Goal: Use online tool/utility

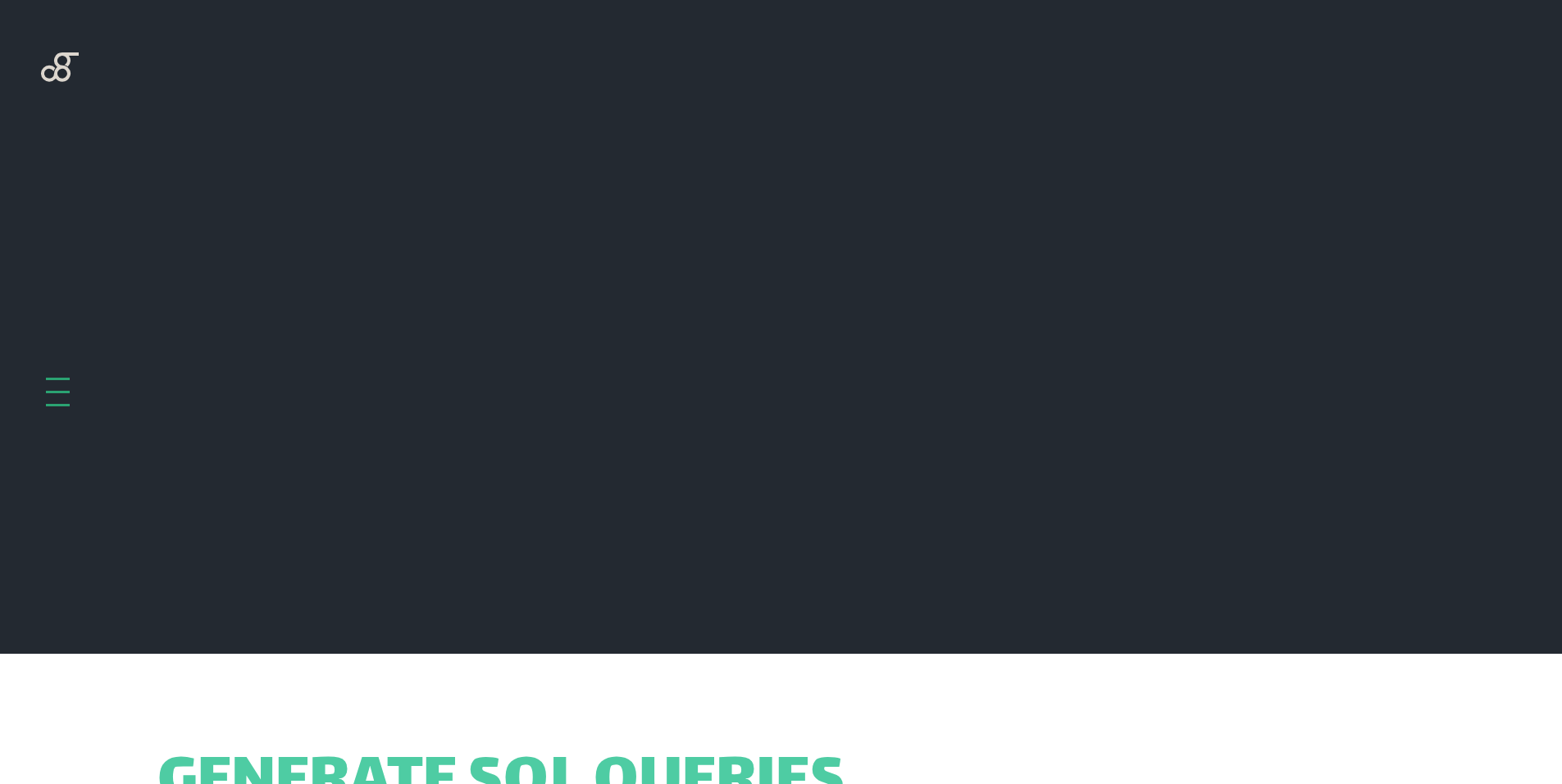
scroll to position [654, 0]
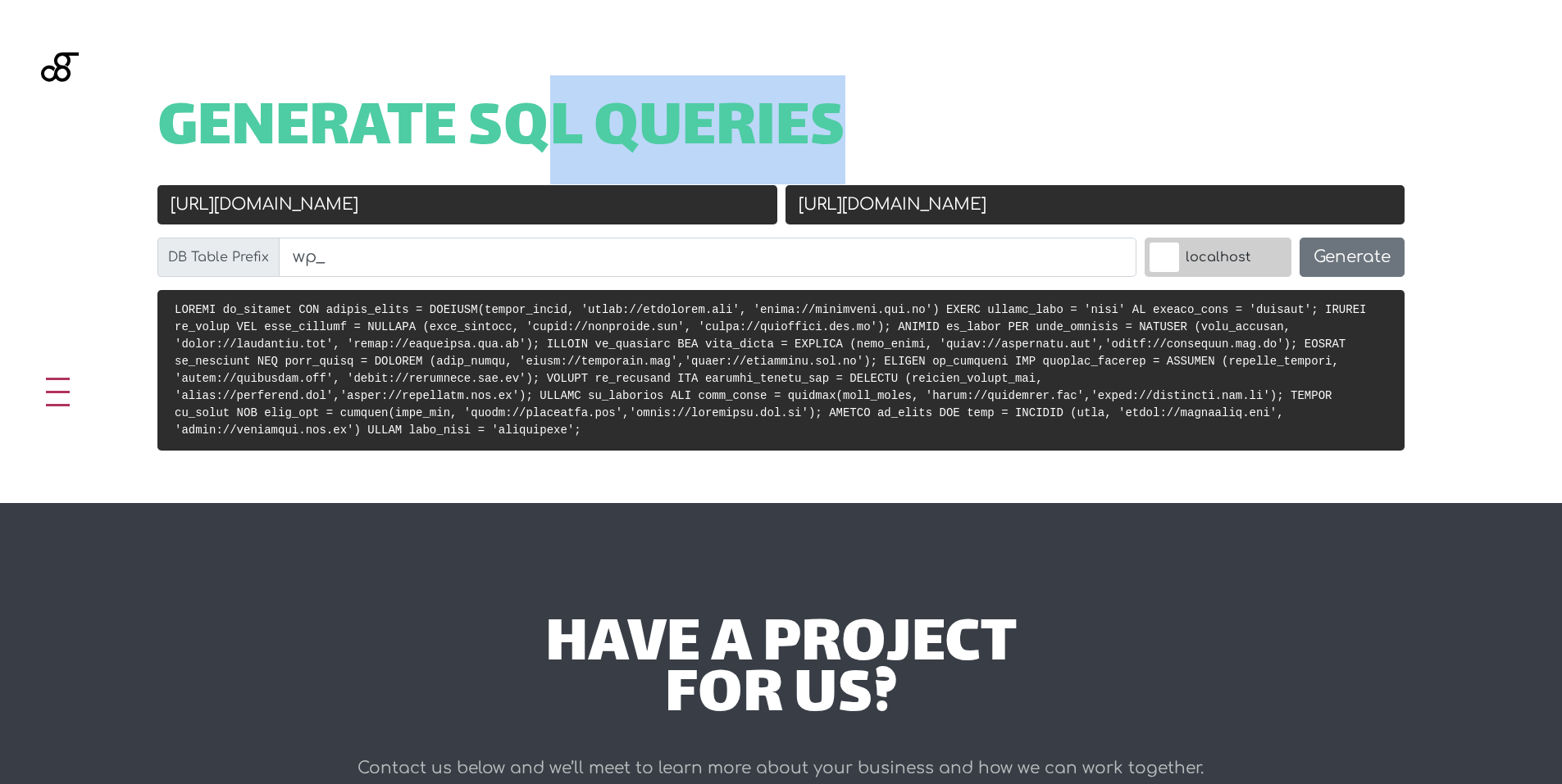
drag, startPoint x: 546, startPoint y: 176, endPoint x: 66, endPoint y: 192, distance: 480.3
click at [66, 192] on div "Generate SQL Queries Old URL [URL][DOMAIN_NAME] New URL [URL][DOMAIN_NAME] DB T…" at bounding box center [781, 251] width 1562 height 503
click at [413, 220] on input "[URL][DOMAIN_NAME]" at bounding box center [468, 205] width 620 height 39
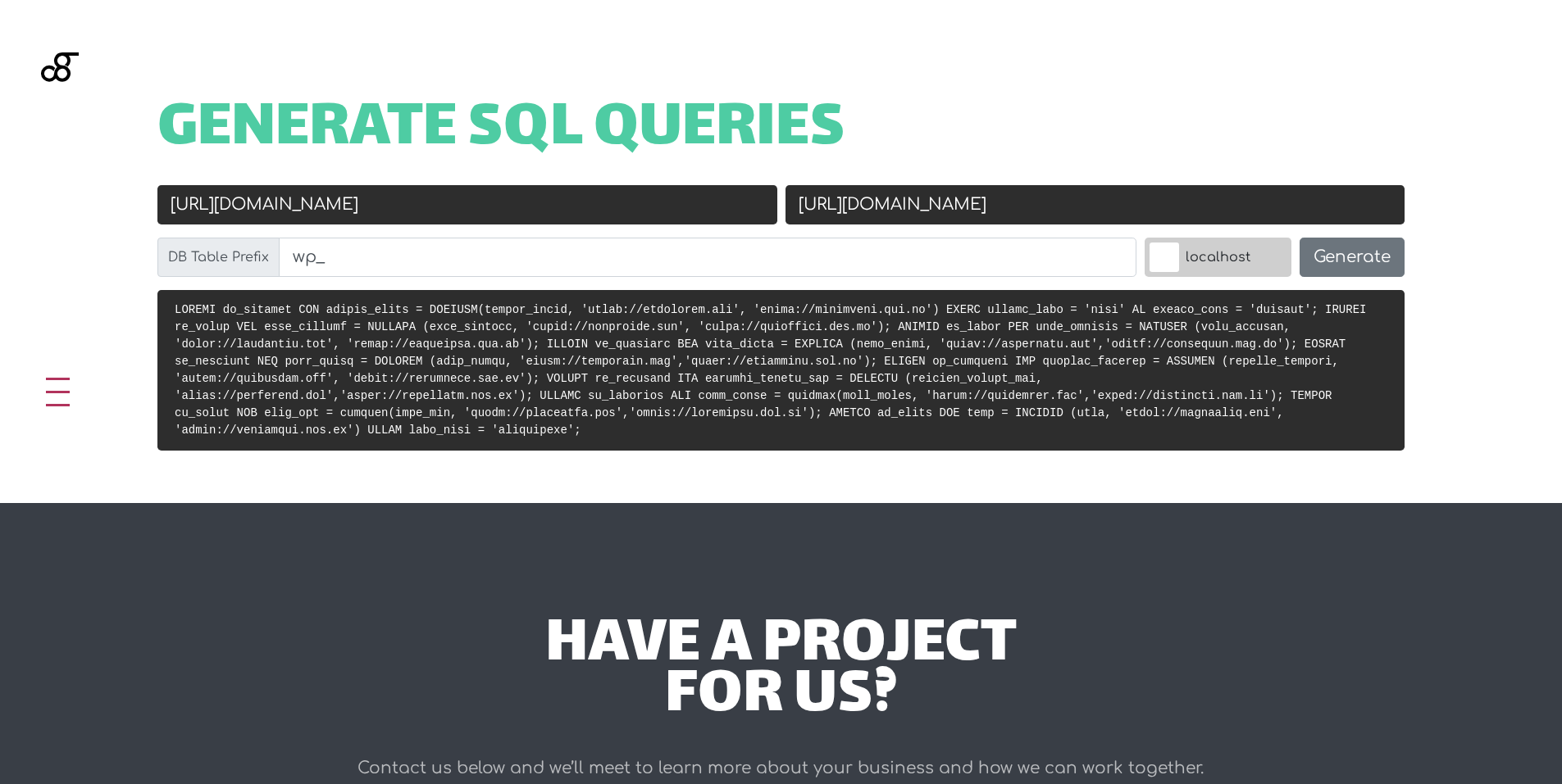
click at [413, 220] on input "[URL][DOMAIN_NAME]" at bounding box center [468, 205] width 620 height 39
click at [1005, 203] on input "[URL][DOMAIN_NAME]" at bounding box center [1095, 205] width 620 height 39
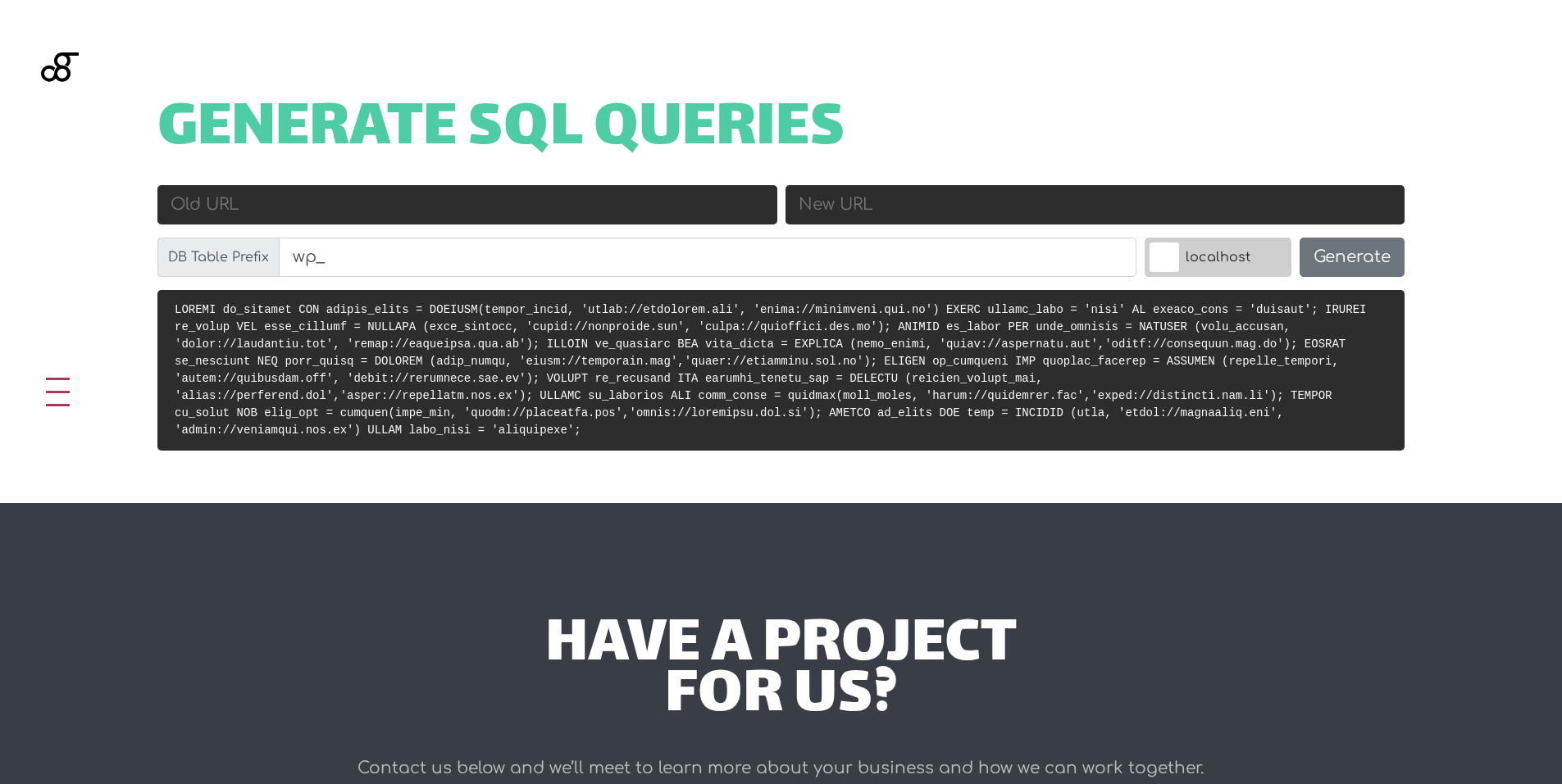
click at [628, 222] on input "Old URL" at bounding box center [468, 205] width 620 height 39
paste input "[URL][DOMAIN_NAME]"
type input "[URL][DOMAIN_NAME]"
click at [867, 204] on input "New URL" at bounding box center [1095, 205] width 620 height 39
paste input "[URL][DOMAIN_NAME]"
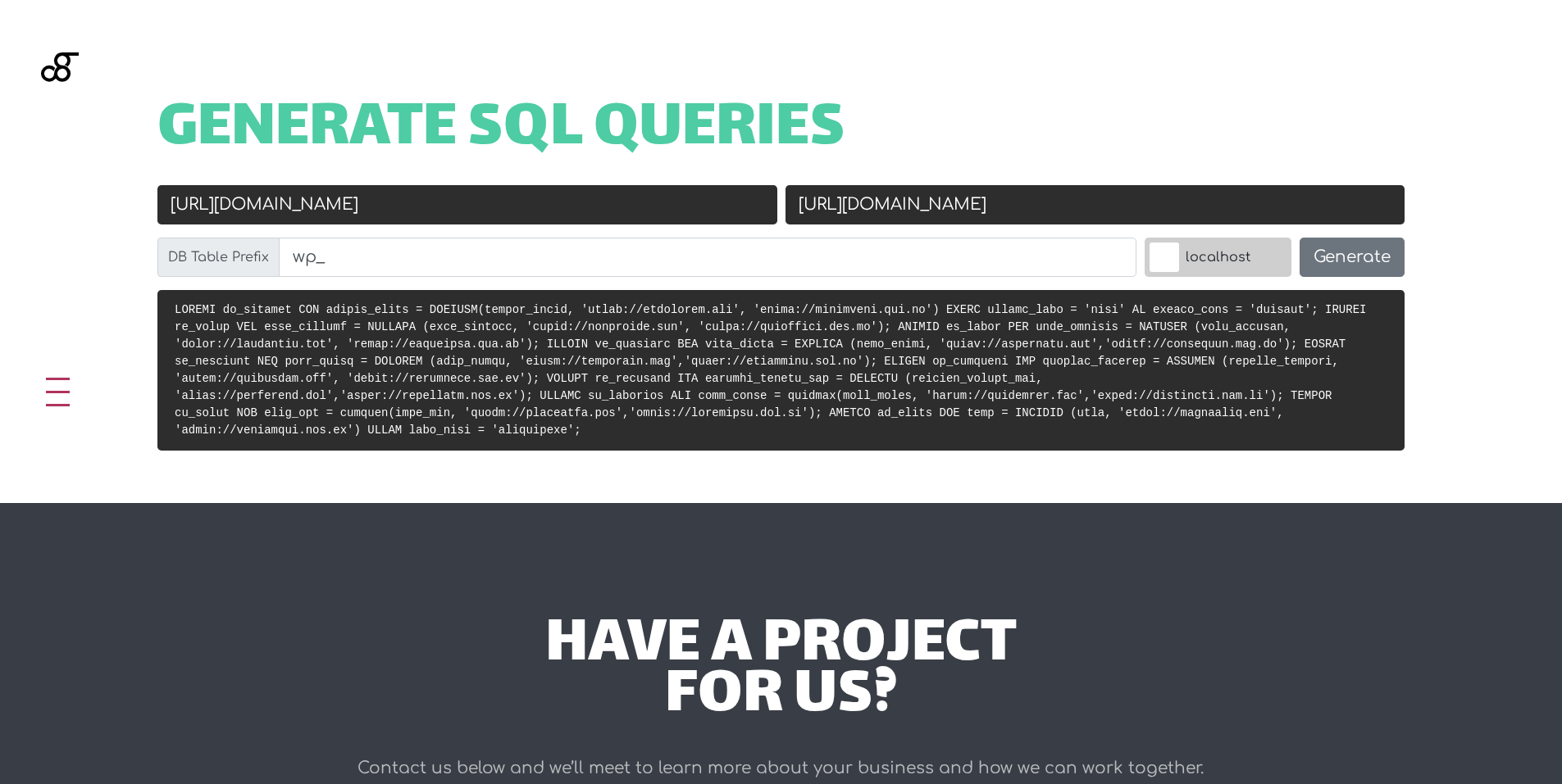
click at [906, 209] on input "[URL][DOMAIN_NAME]" at bounding box center [1095, 205] width 620 height 39
drag, startPoint x: 910, startPoint y: 209, endPoint x: 863, endPoint y: 216, distance: 47.5
click at [863, 216] on input "[URL][DOMAIN_NAME]" at bounding box center [1095, 205] width 620 height 39
type input "[URL][DOMAIN_NAME]"
click at [1357, 265] on button "Generate" at bounding box center [1351, 257] width 105 height 39
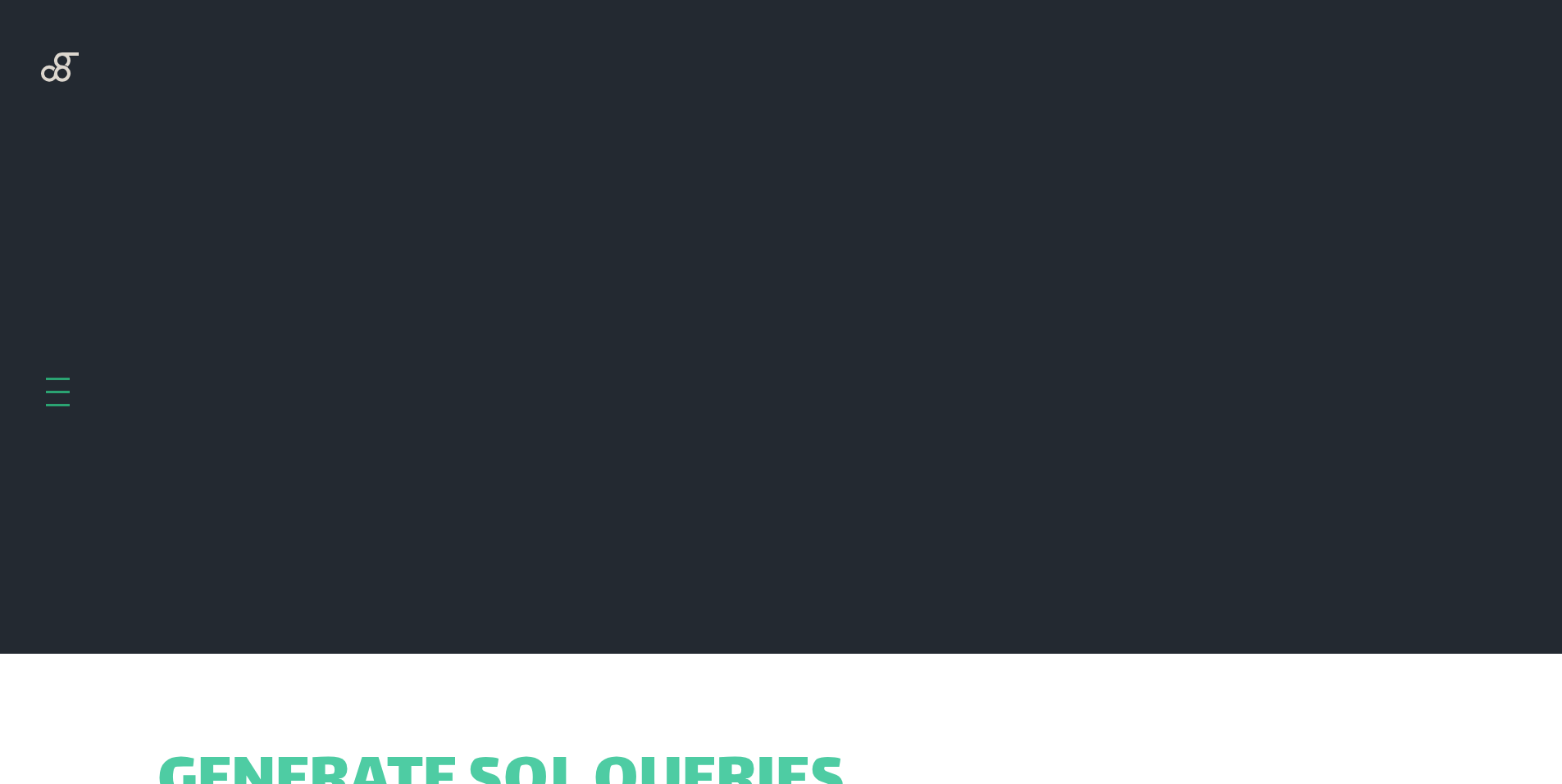
scroll to position [654, 0]
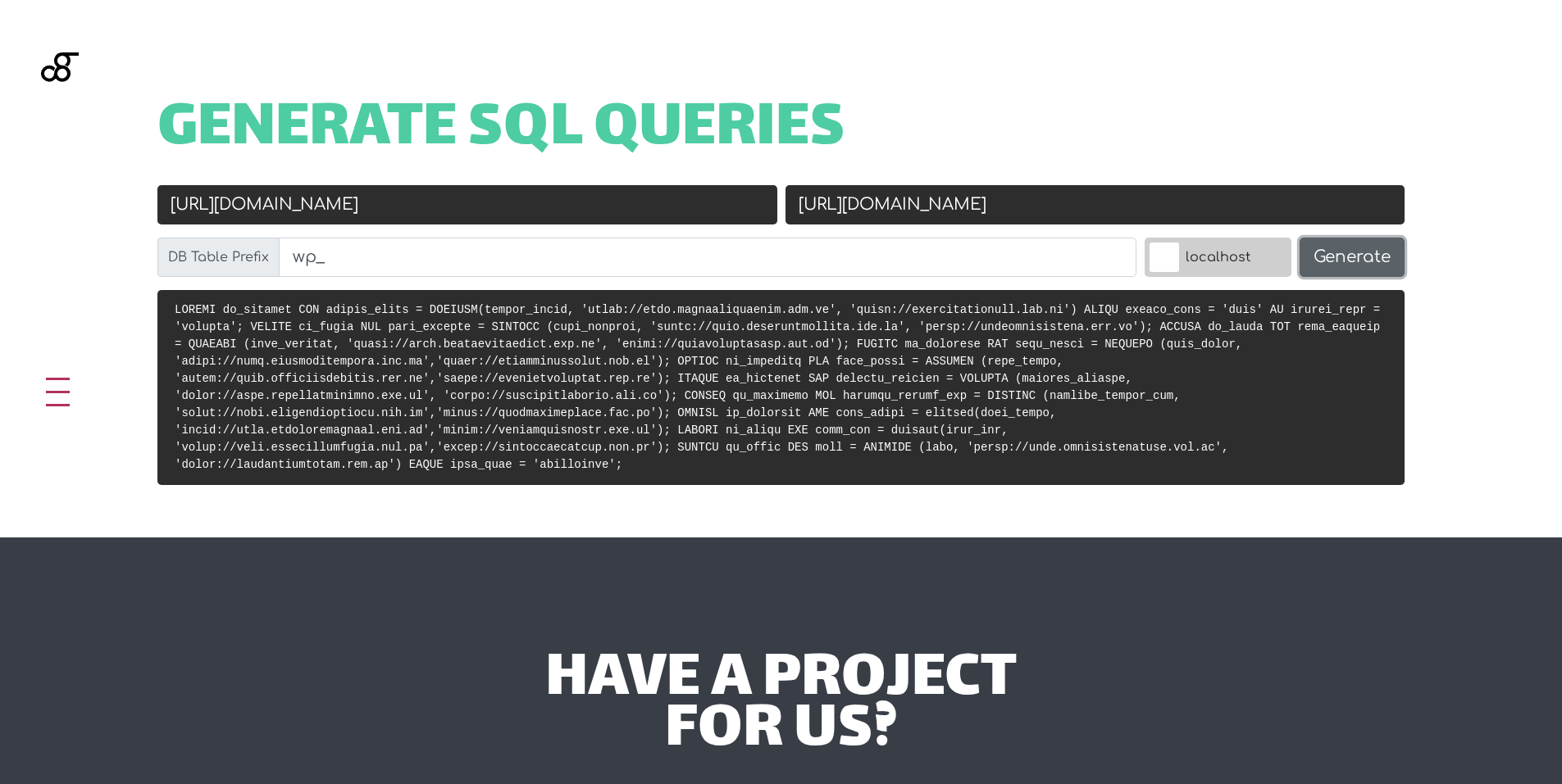
click at [1344, 250] on button "Generate" at bounding box center [1351, 257] width 105 height 39
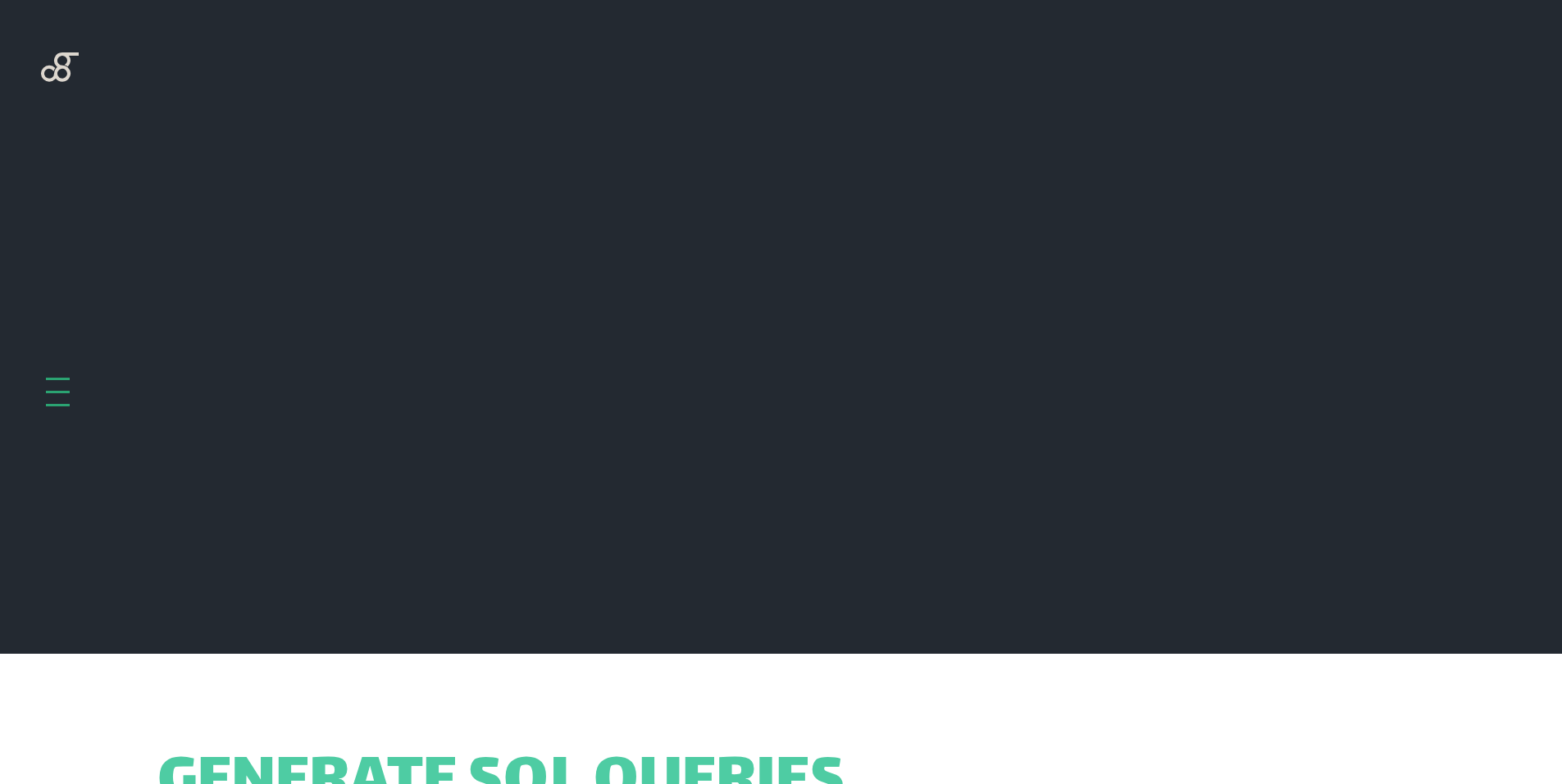
scroll to position [654, 0]
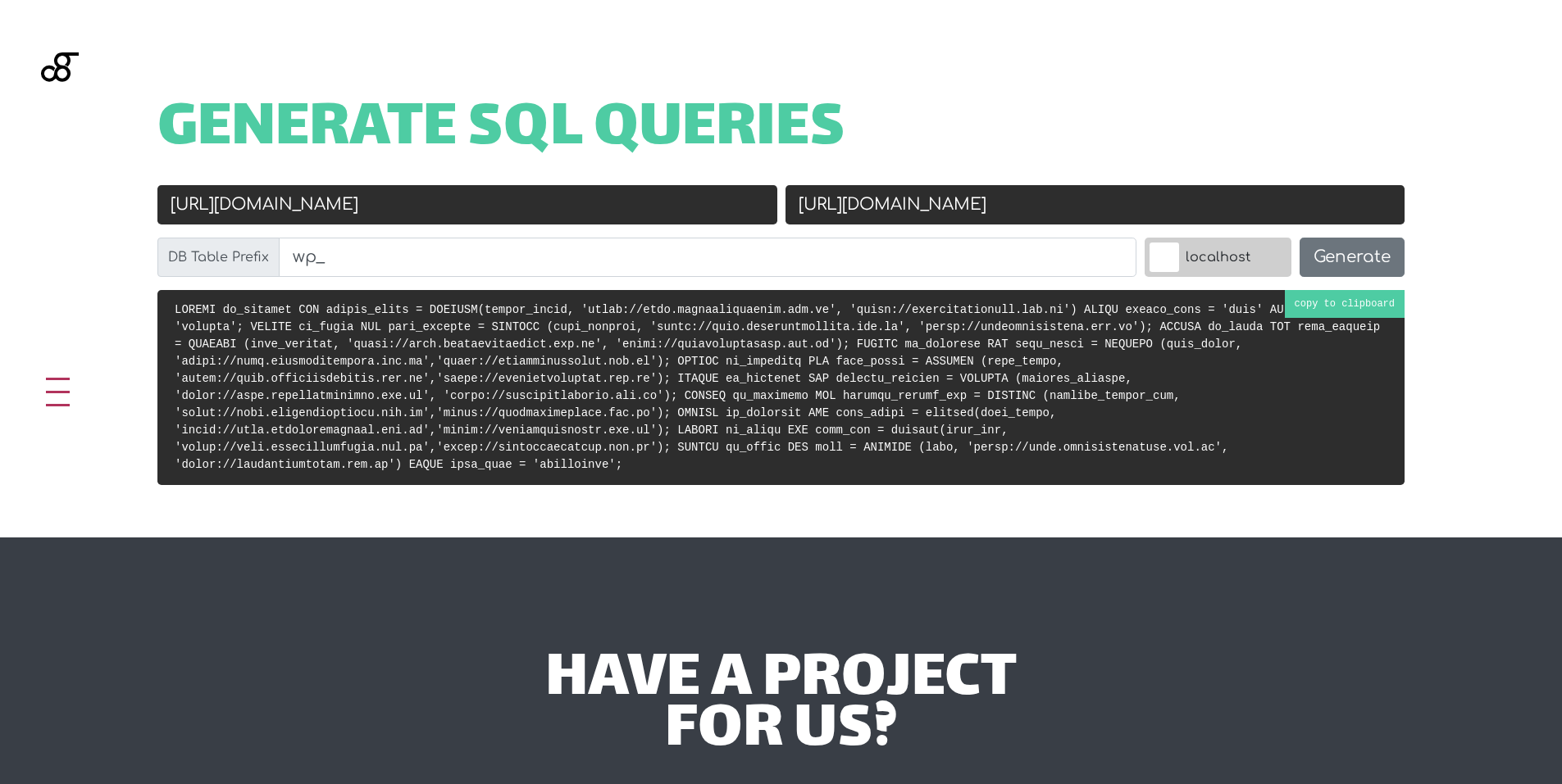
click at [1374, 310] on pre at bounding box center [781, 387] width 1247 height 195
